Goal: Information Seeking & Learning: Learn about a topic

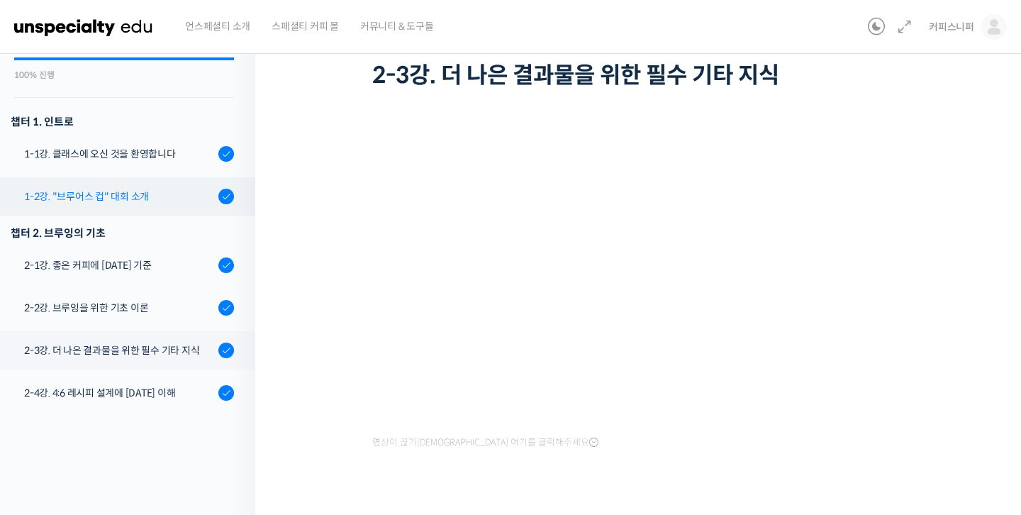
scroll to position [97, 0]
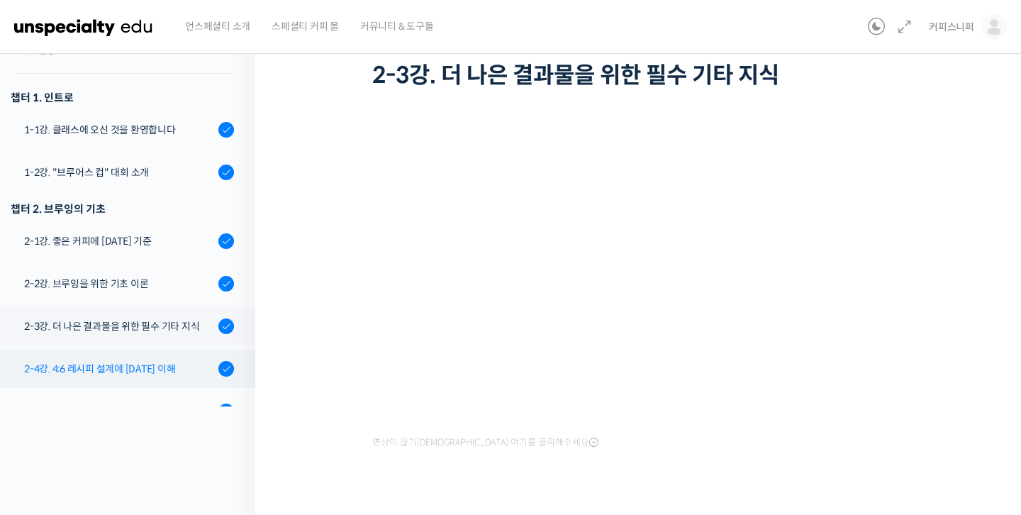
click at [137, 350] on link "2-4강. 4:6 레시피 설계에 대한 이해" at bounding box center [124, 369] width 262 height 38
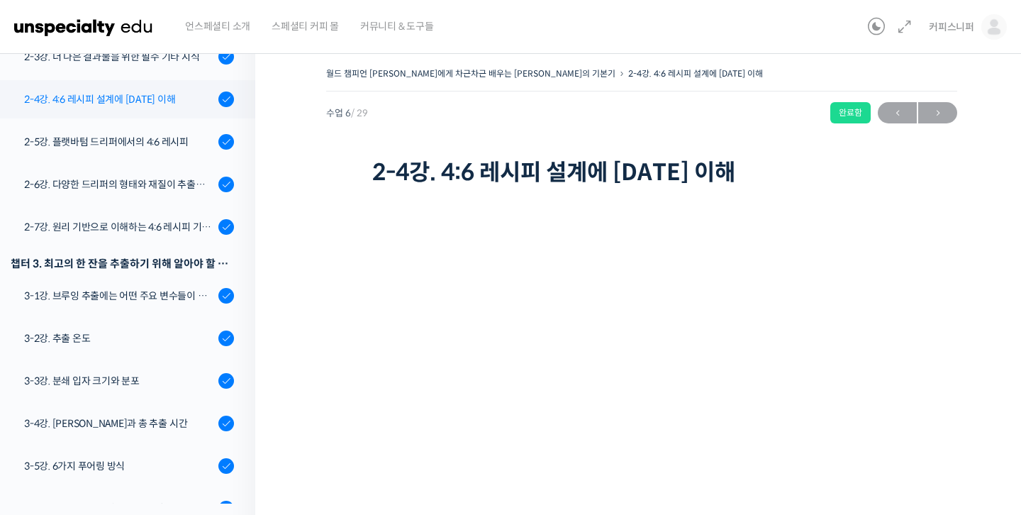
scroll to position [281, 0]
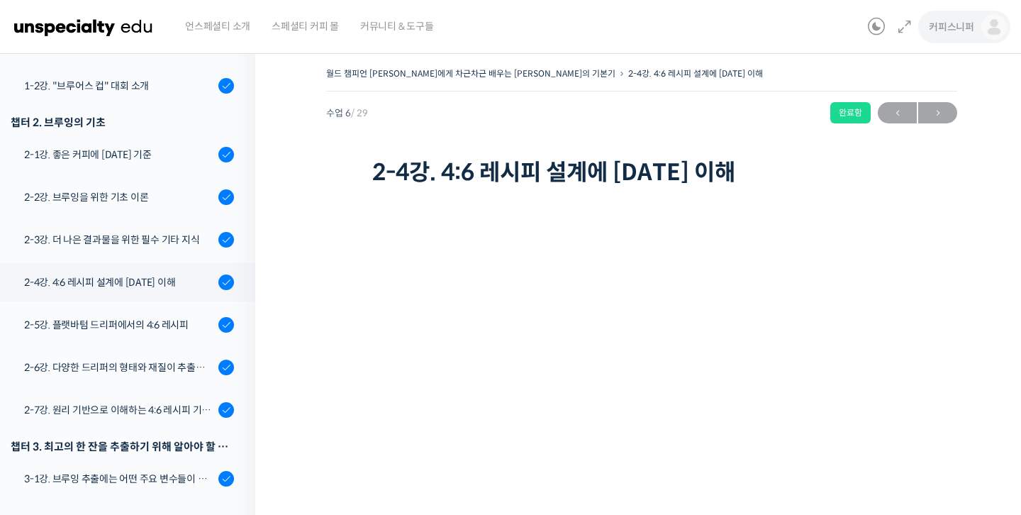
click at [969, 25] on span "커피스니퍼" at bounding box center [951, 27] width 45 height 13
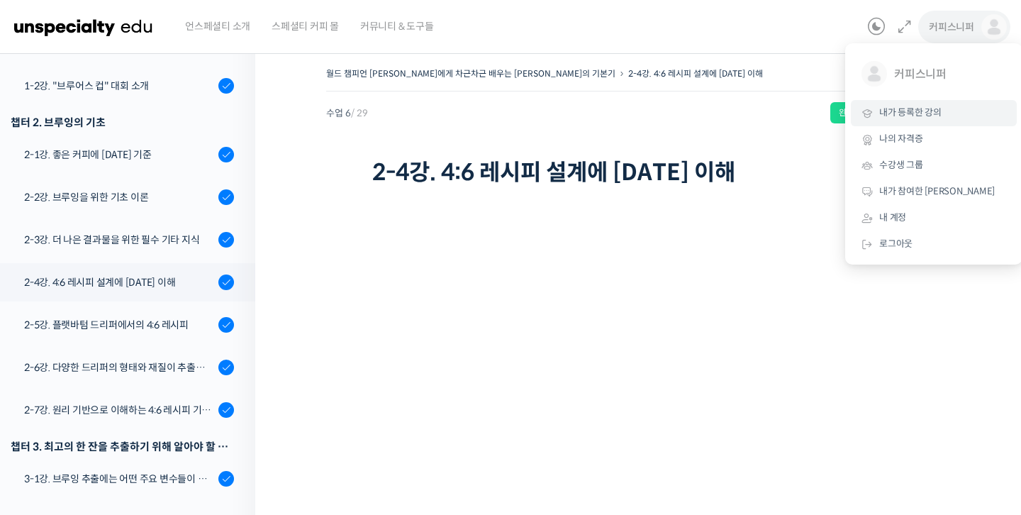
click at [937, 111] on span "내가 등록한 강의" at bounding box center [910, 112] width 62 height 12
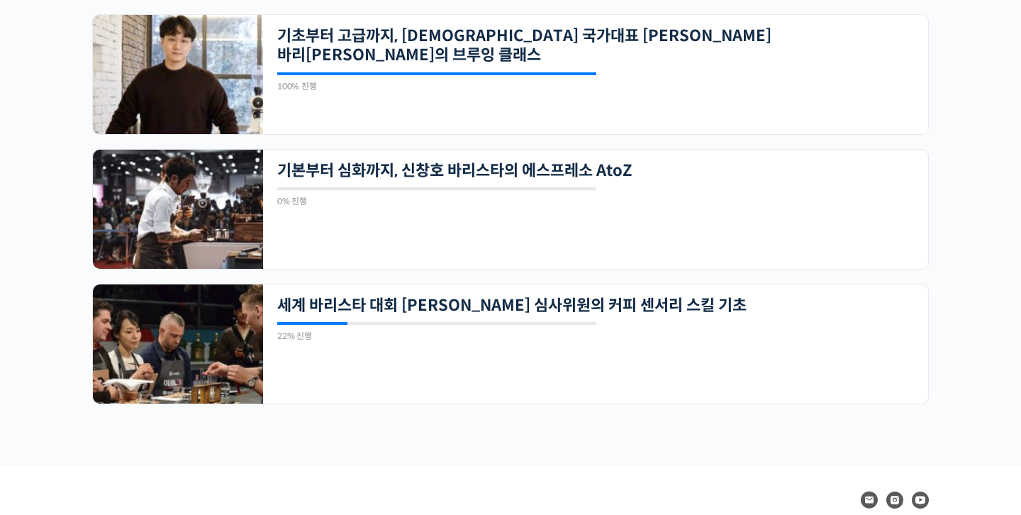
scroll to position [1285, 0]
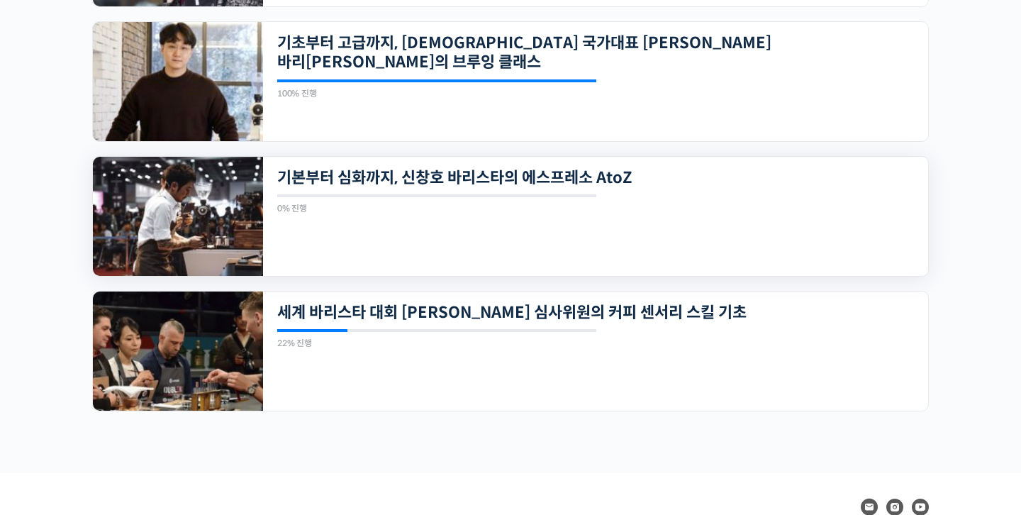
click at [150, 204] on img at bounding box center [178, 216] width 170 height 119
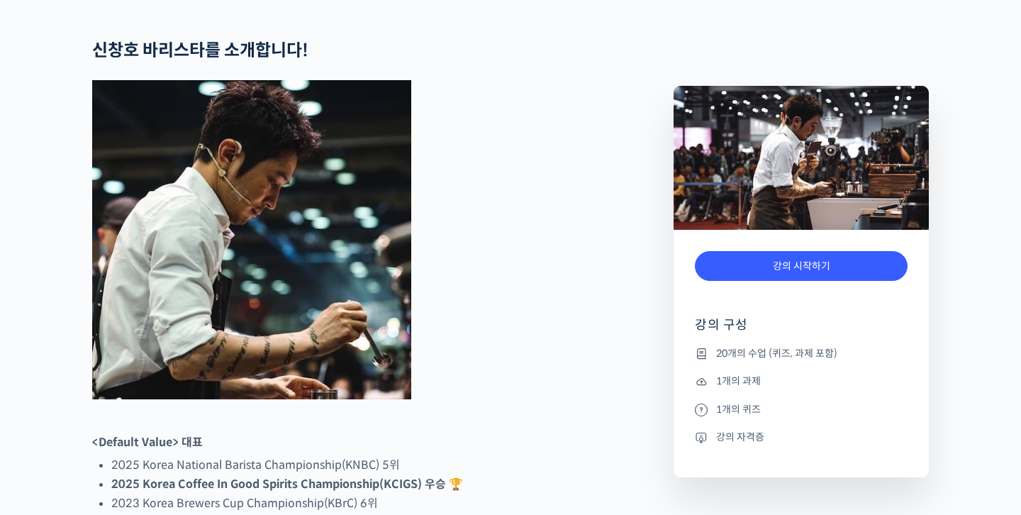
scroll to position [584, 0]
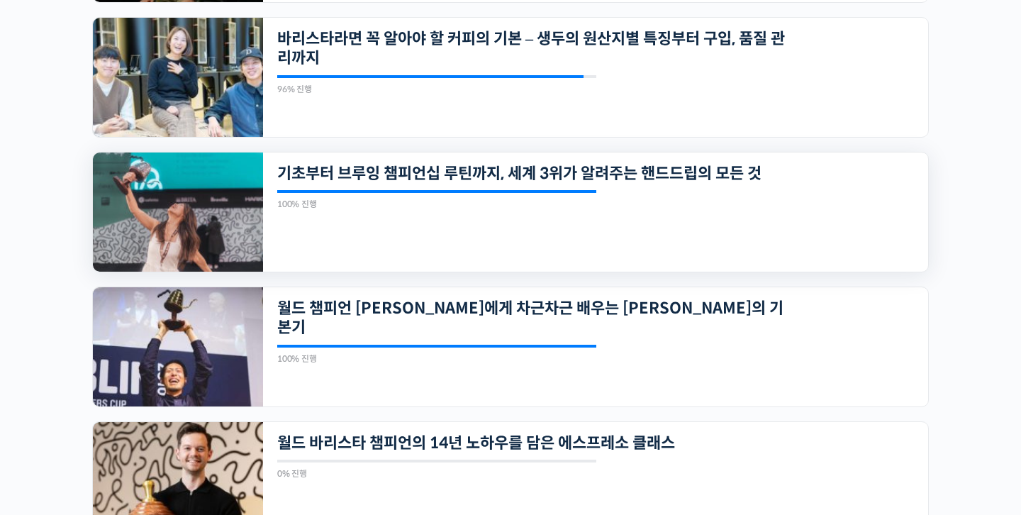
scroll to position [495, 0]
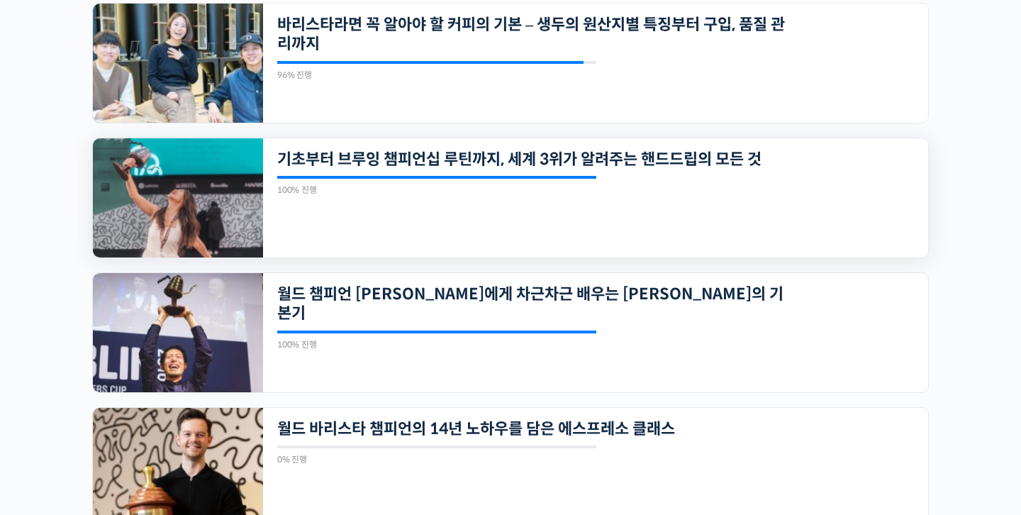
click at [181, 219] on img at bounding box center [178, 197] width 170 height 119
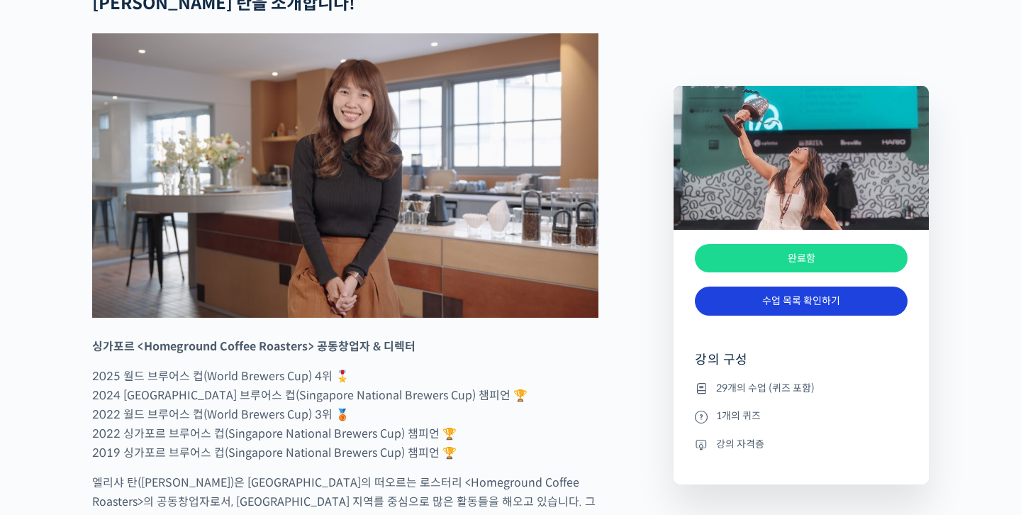
scroll to position [696, 0]
click at [823, 305] on link "수업 목록 확인하기" at bounding box center [801, 301] width 213 height 29
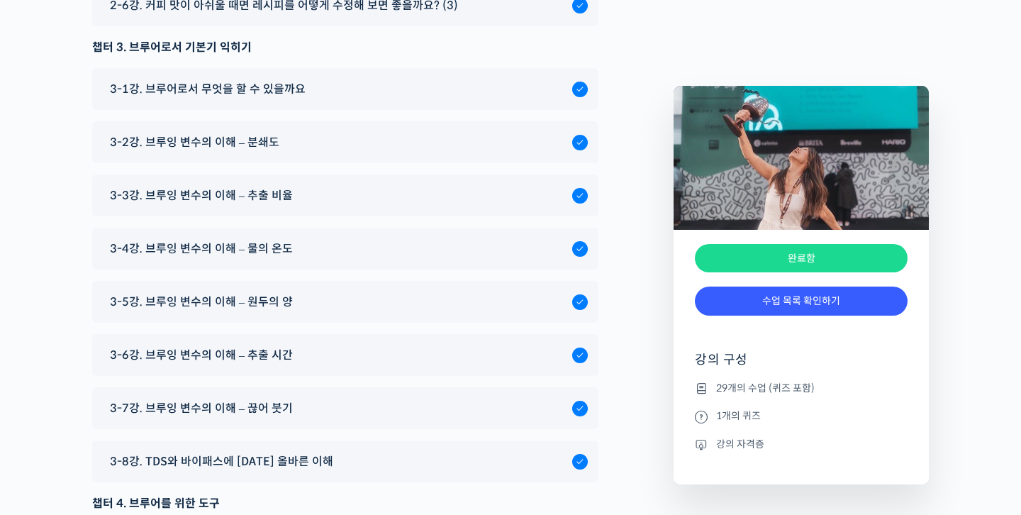
scroll to position [7590, 0]
